Goal: Task Accomplishment & Management: Manage account settings

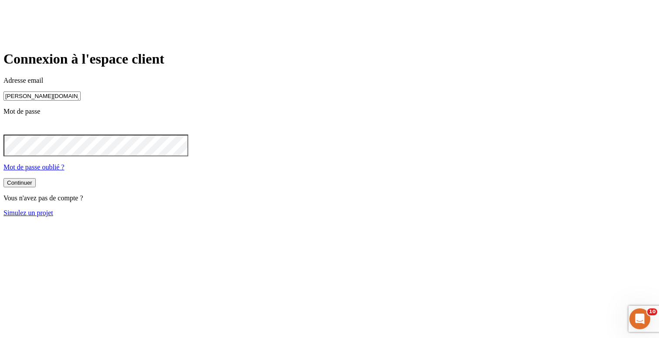
click at [81, 101] on input "[PERSON_NAME][DOMAIN_NAME][EMAIL_ADDRESS][DOMAIN_NAME]" at bounding box center [41, 96] width 77 height 9
type input "[PERSON_NAME][DOMAIN_NAME][EMAIL_ADDRESS][DOMAIN_NAME]"
click at [36, 188] on button "Continuer" at bounding box center [19, 183] width 32 height 9
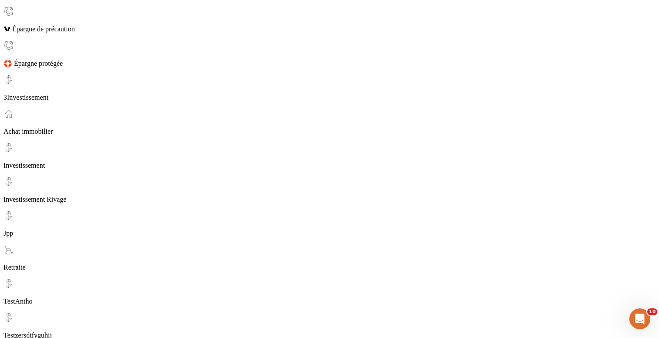
scroll to position [164, 0]
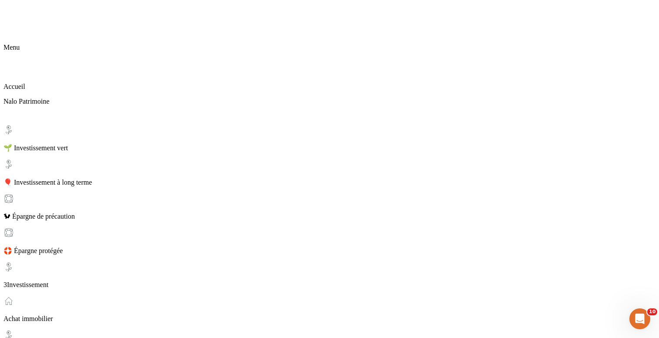
scroll to position [164, 0]
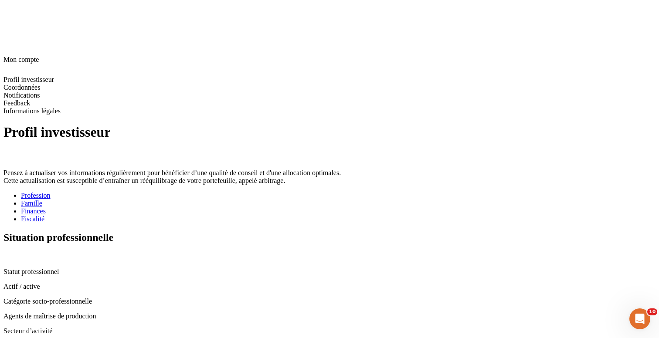
click at [331, 215] on div "Fiscalité" at bounding box center [338, 219] width 635 height 8
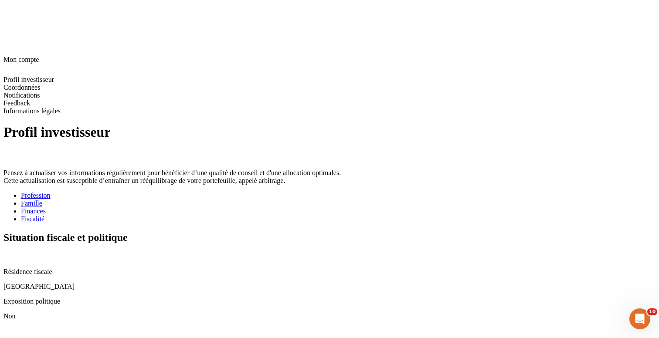
click at [10, 252] on icon at bounding box center [6, 255] width 7 height 7
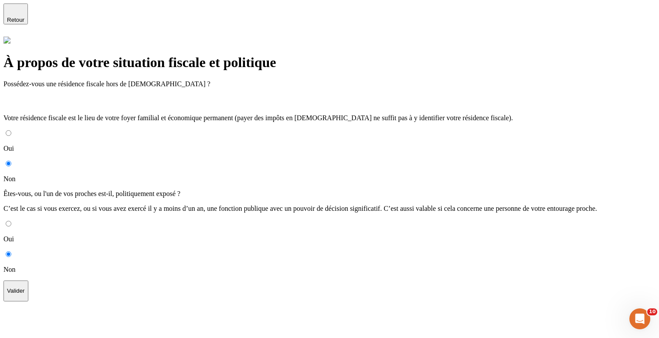
click at [11, 130] on input "Oui" at bounding box center [9, 133] width 6 height 6
radio input "true"
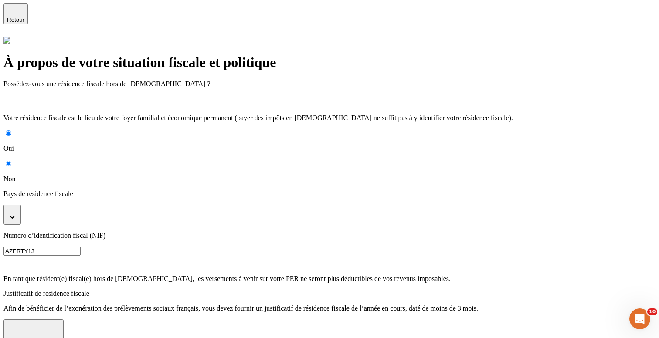
click at [21, 205] on button "button" at bounding box center [11, 215] width 17 height 20
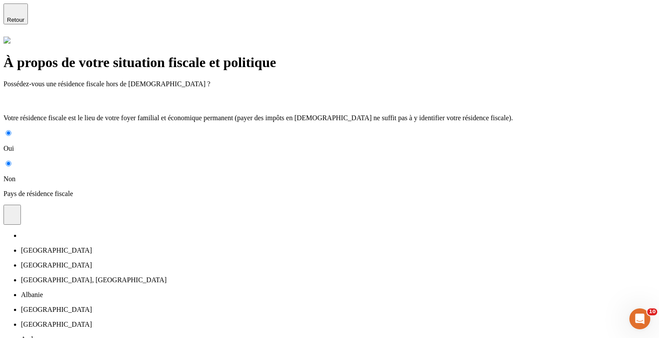
scroll to position [3233, 0]
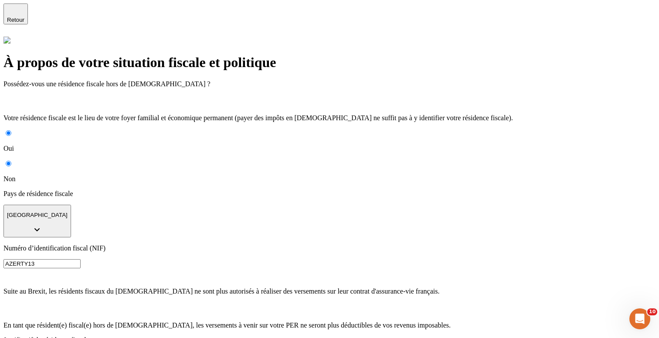
click at [81, 259] on input "AZERTY13" at bounding box center [41, 263] width 77 height 9
click at [81, 259] on input "TJ900544AA" at bounding box center [41, 263] width 77 height 9
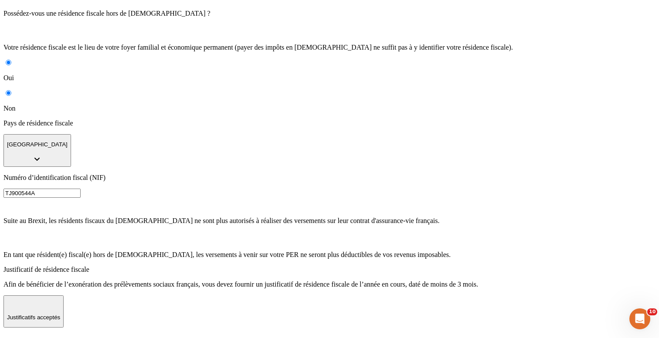
scroll to position [92, 0]
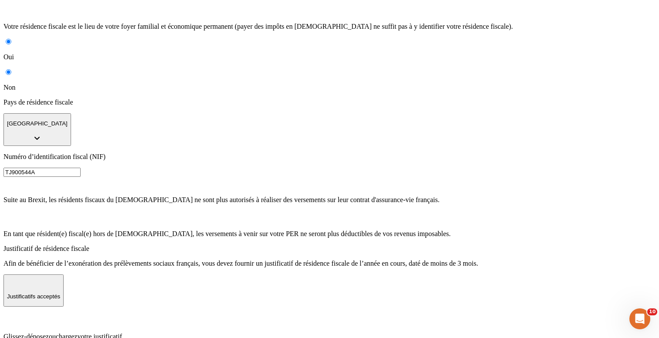
click at [456, 314] on label "Glissez-déposez ou chargez votre justificatif. Formats acceptés : jpeg / jpg / …" at bounding box center [329, 342] width 652 height 57
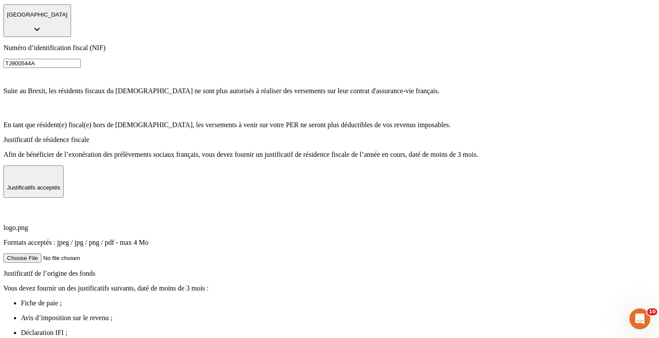
scroll to position [210, 0]
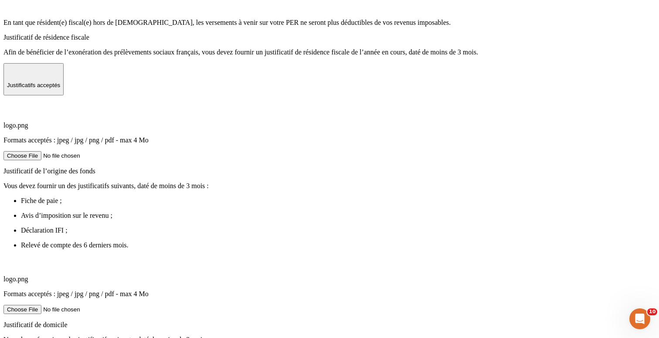
scroll to position [362, 0]
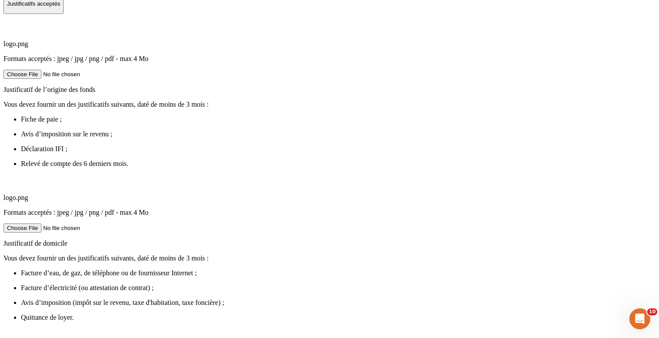
scroll to position [410, 0]
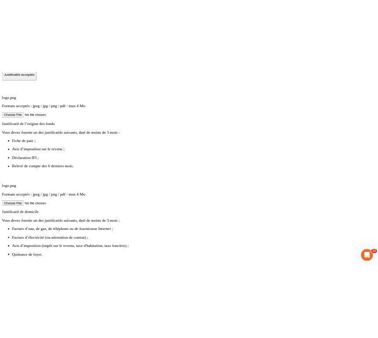
scroll to position [414, 0]
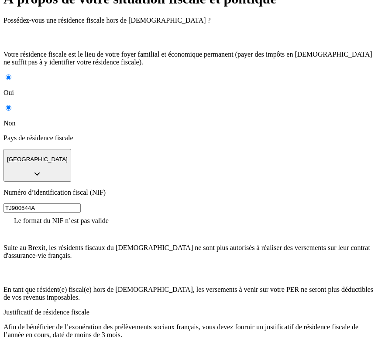
scroll to position [99, 0]
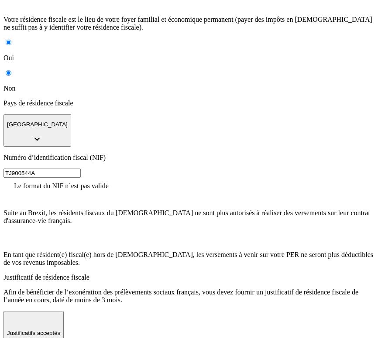
click at [81, 169] on input "TJ900544A" at bounding box center [41, 173] width 77 height 9
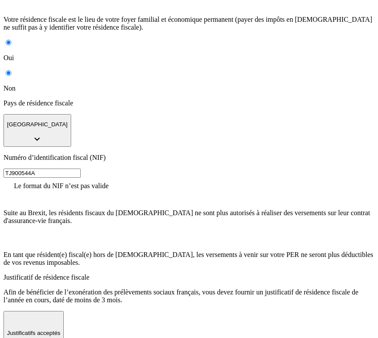
click at [81, 169] on input "TJ900544A" at bounding box center [41, 173] width 77 height 9
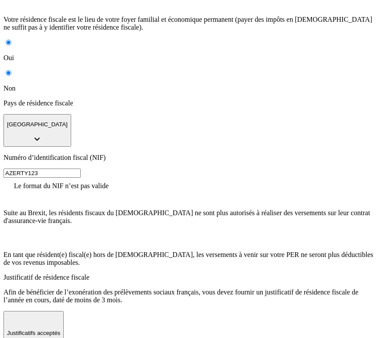
click at [81, 169] on input "AZERTY123" at bounding box center [41, 173] width 77 height 9
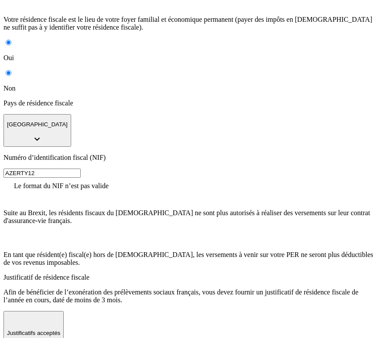
click at [81, 169] on input "AZERTY12" at bounding box center [41, 173] width 77 height 9
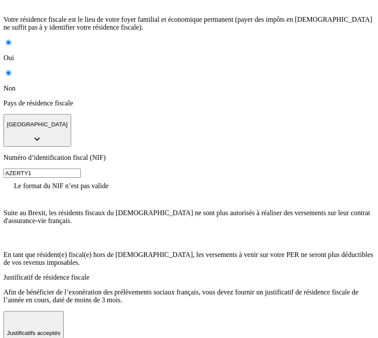
click at [81, 169] on input "AZERTY1" at bounding box center [41, 173] width 77 height 9
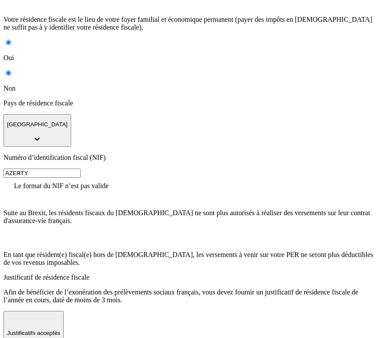
click at [81, 169] on input "AZERTY" at bounding box center [41, 173] width 77 height 9
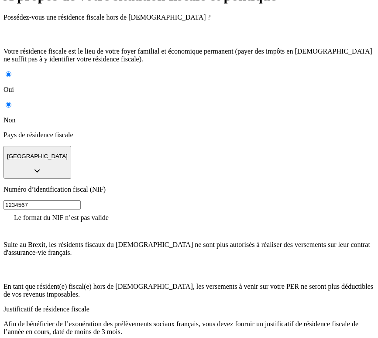
scroll to position [0, 0]
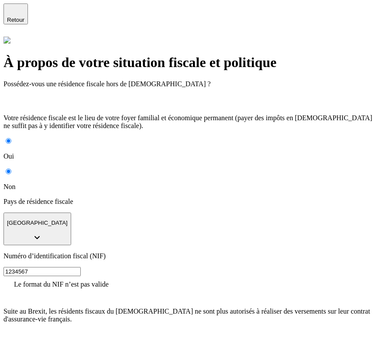
click at [81, 267] on input "1234567" at bounding box center [41, 271] width 77 height 9
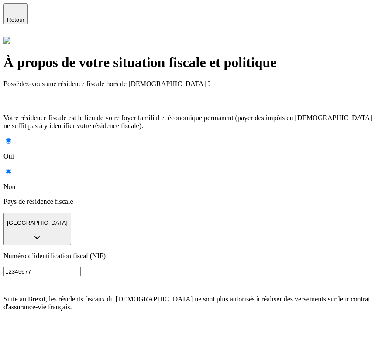
type input "12345677"
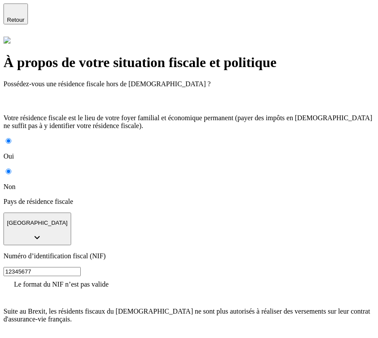
click at [81, 267] on input "12345677" at bounding box center [41, 271] width 77 height 9
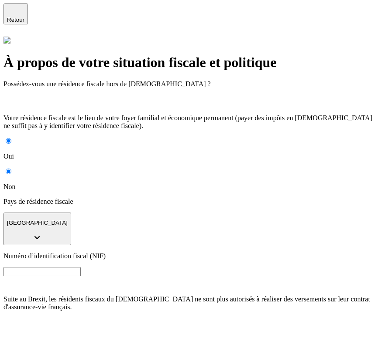
paste input "25407"
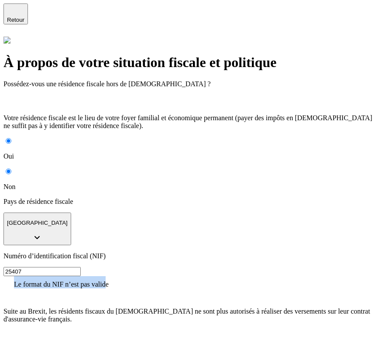
drag, startPoint x: 20, startPoint y: 229, endPoint x: 105, endPoint y: 229, distance: 84.6
click at [105, 281] on span "Le format du NIF n’est pas valide" at bounding box center [61, 284] width 95 height 7
copy span "Le format du NIF n’est pas valid"
click at [81, 267] on input "25407" at bounding box center [41, 271] width 77 height 9
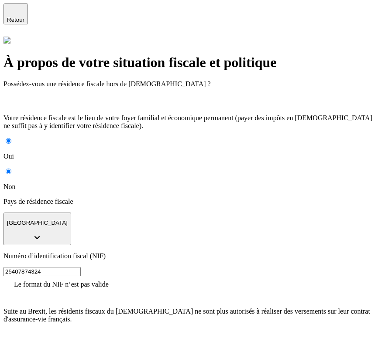
click at [81, 267] on input "25407874324" at bounding box center [41, 271] width 77 height 9
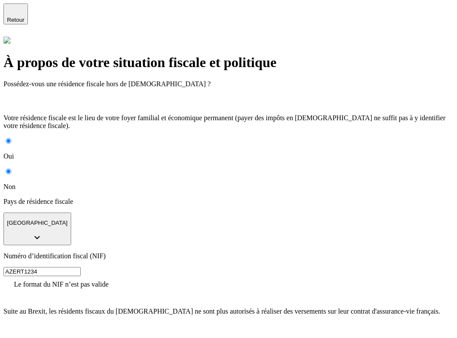
click at [81, 267] on input "AZERT1234" at bounding box center [41, 271] width 77 height 9
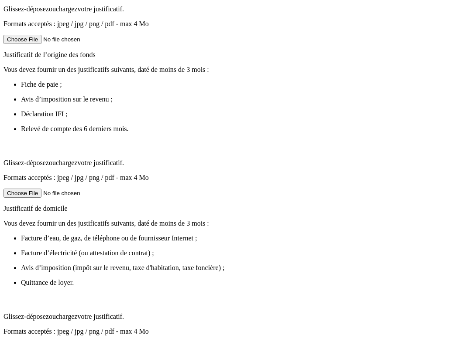
scroll to position [501, 0]
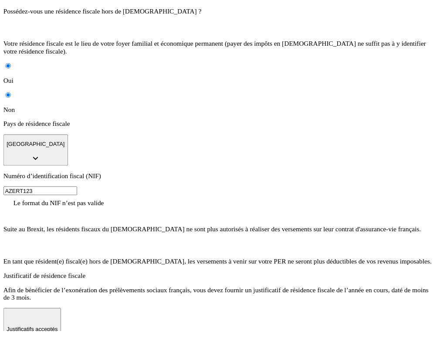
scroll to position [0, 0]
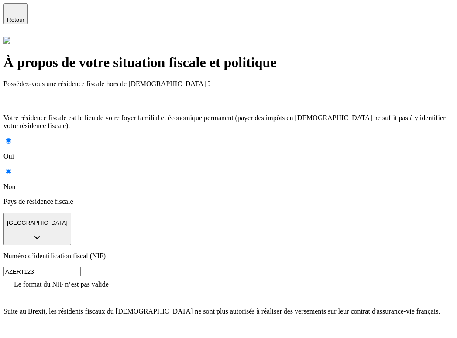
click at [81, 267] on input "AZERT123" at bounding box center [41, 271] width 77 height 9
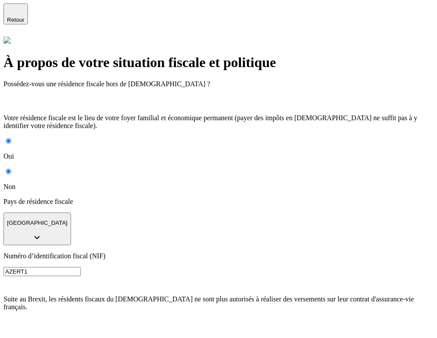
click at [81, 267] on input "AZERT1" at bounding box center [41, 271] width 77 height 9
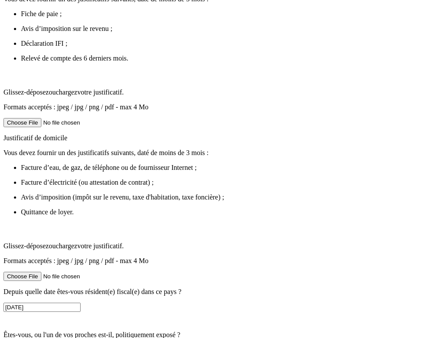
scroll to position [536, 0]
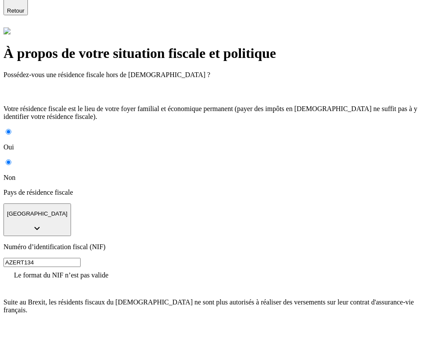
scroll to position [0, 0]
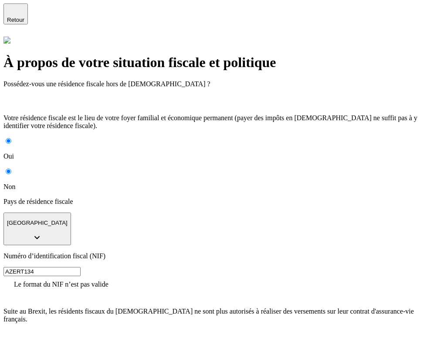
click at [81, 267] on input "AZERT134" at bounding box center [41, 271] width 77 height 9
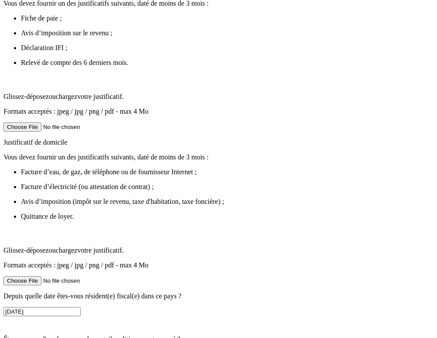
scroll to position [536, 0]
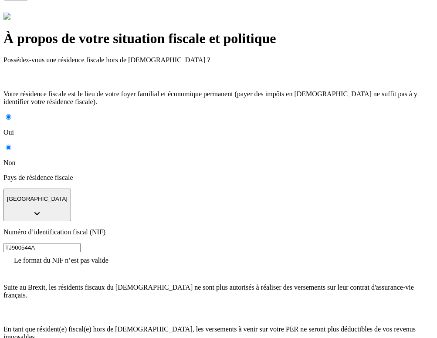
scroll to position [0, 0]
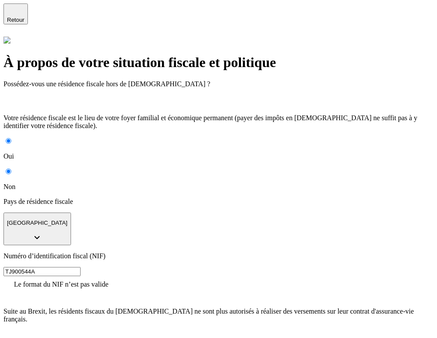
click at [81, 267] on input "TJ900544A" at bounding box center [41, 271] width 77 height 9
click at [109, 281] on span "Le format du NIF n’est pas valide" at bounding box center [61, 284] width 95 height 7
click at [81, 267] on input "TJ900544A" at bounding box center [41, 271] width 77 height 9
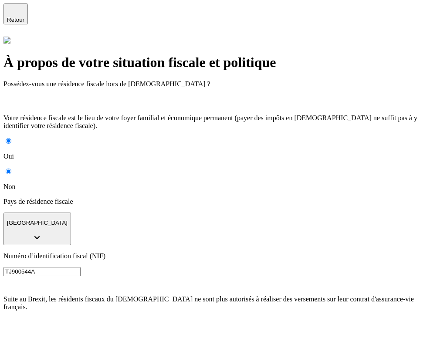
type input "TJ900544A"
click at [81, 267] on input "TJ900544A" at bounding box center [41, 271] width 77 height 9
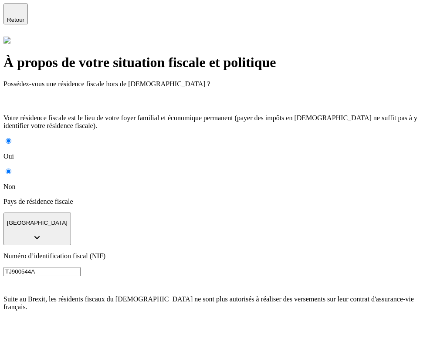
click at [81, 267] on input "TJ900544A" at bounding box center [41, 271] width 77 height 9
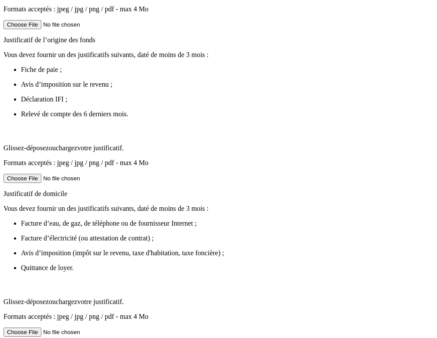
scroll to position [536, 0]
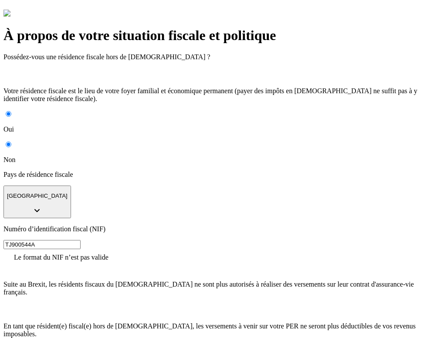
scroll to position [0, 0]
